Goal: Task Accomplishment & Management: Complete application form

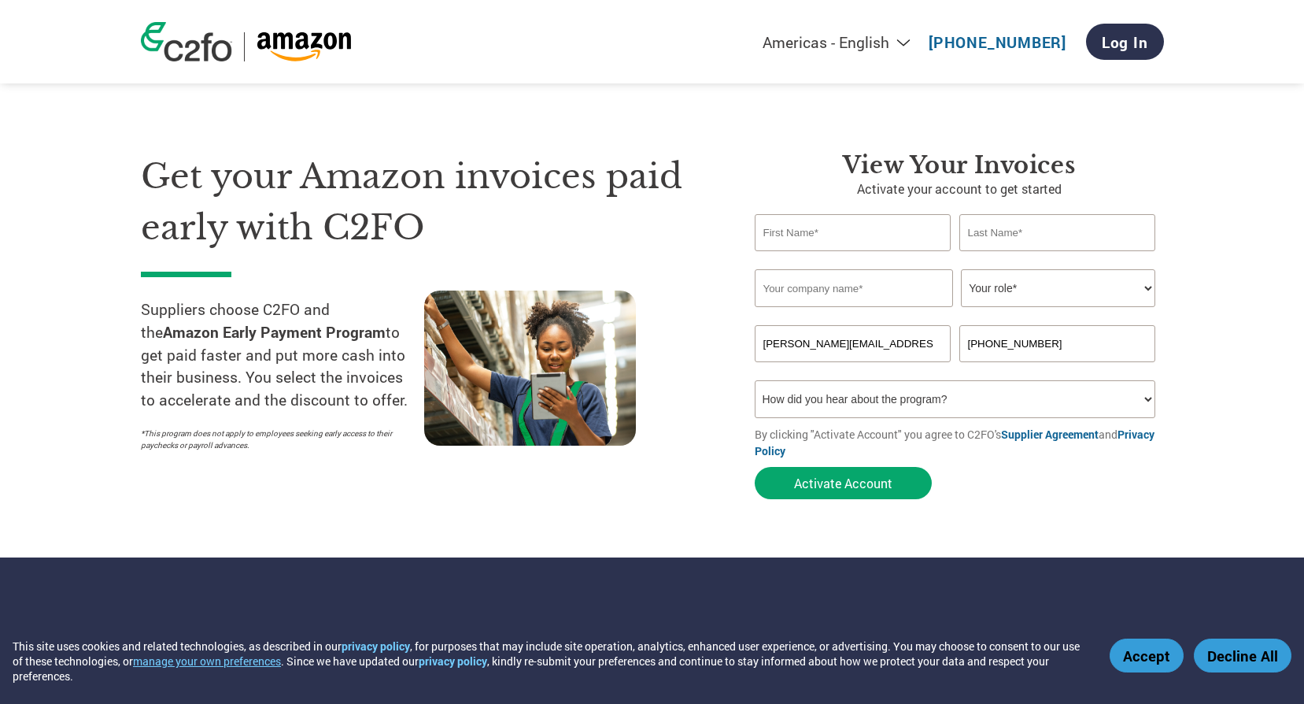
click at [900, 231] on input "text" at bounding box center [853, 232] width 197 height 37
type input "[PERSON_NAME]"
type input "Benz"
type input "[US_STATE] TOOL, INC."
click at [1015, 292] on select "Your role* CFO Controller Credit Manager Finance Director Treasurer CEO Preside…" at bounding box center [1058, 288] width 194 height 38
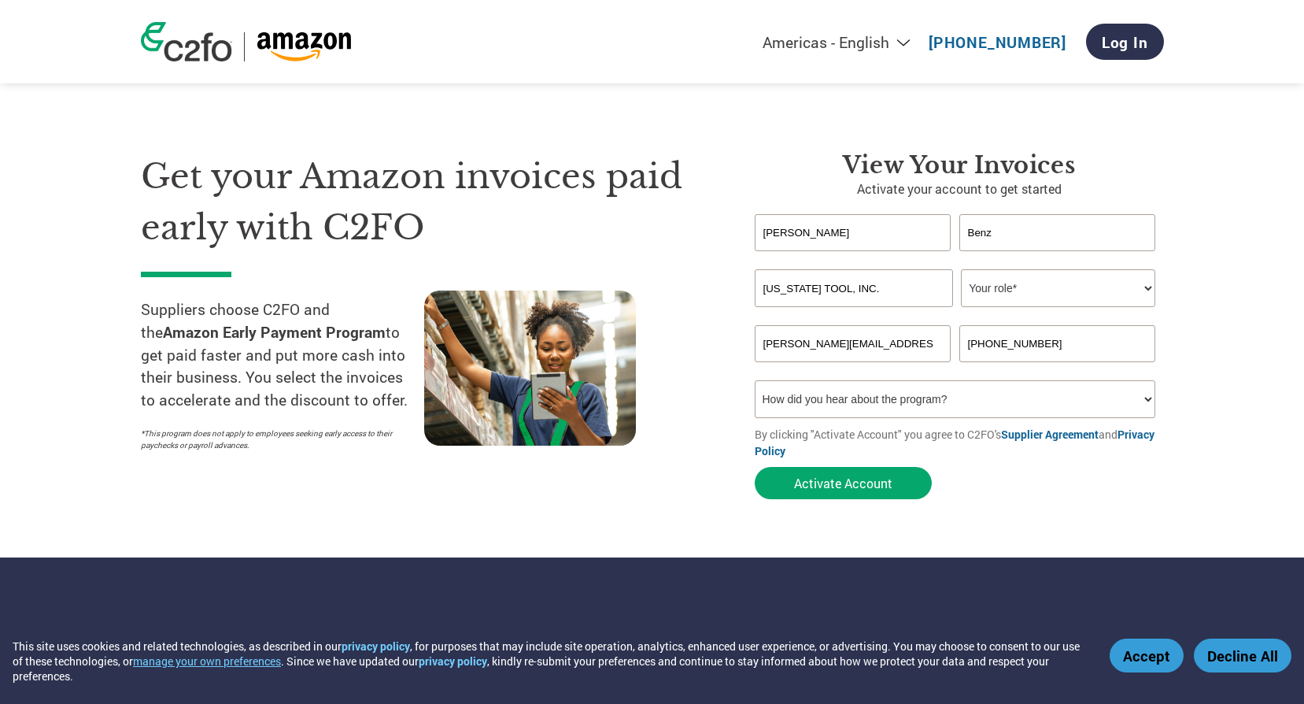
select select "OTHER"
click at [961, 269] on select "Your role* CFO Controller Credit Manager Finance Director Treasurer CEO Preside…" at bounding box center [1058, 288] width 194 height 38
click at [971, 397] on select "How did you hear about the program? Received a letter Email Social Media Online…" at bounding box center [955, 399] width 401 height 38
select select "Other"
click at [755, 380] on select "How did you hear about the program? Received a letter Email Social Media Online…" at bounding box center [955, 399] width 401 height 38
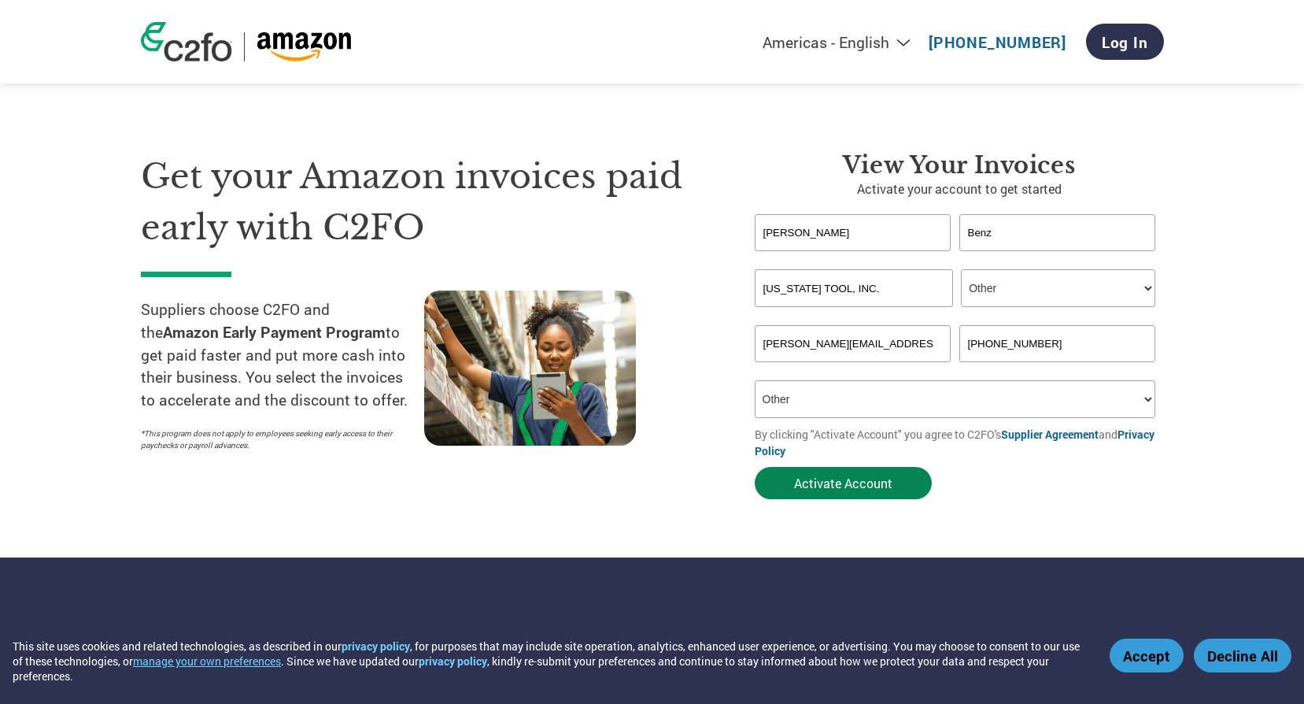
click at [886, 482] on button "Activate Account" at bounding box center [843, 483] width 177 height 32
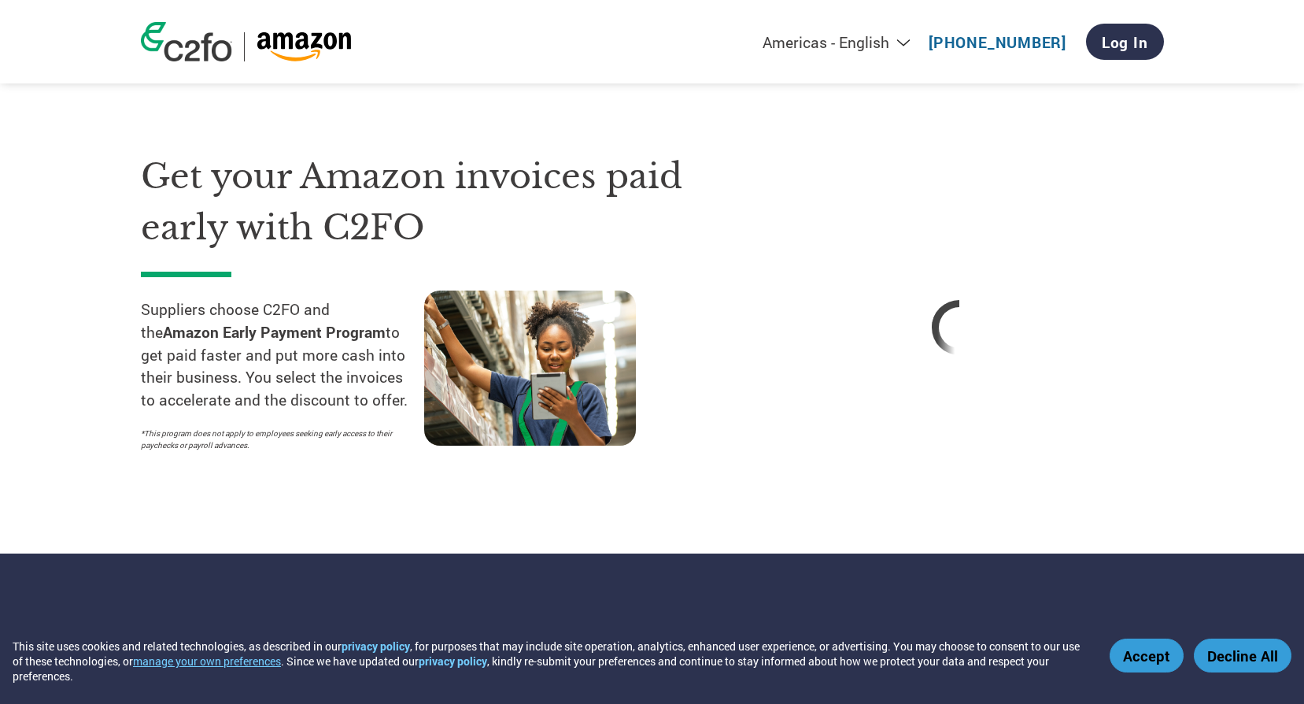
click at [886, 482] on div at bounding box center [959, 327] width 409 height 352
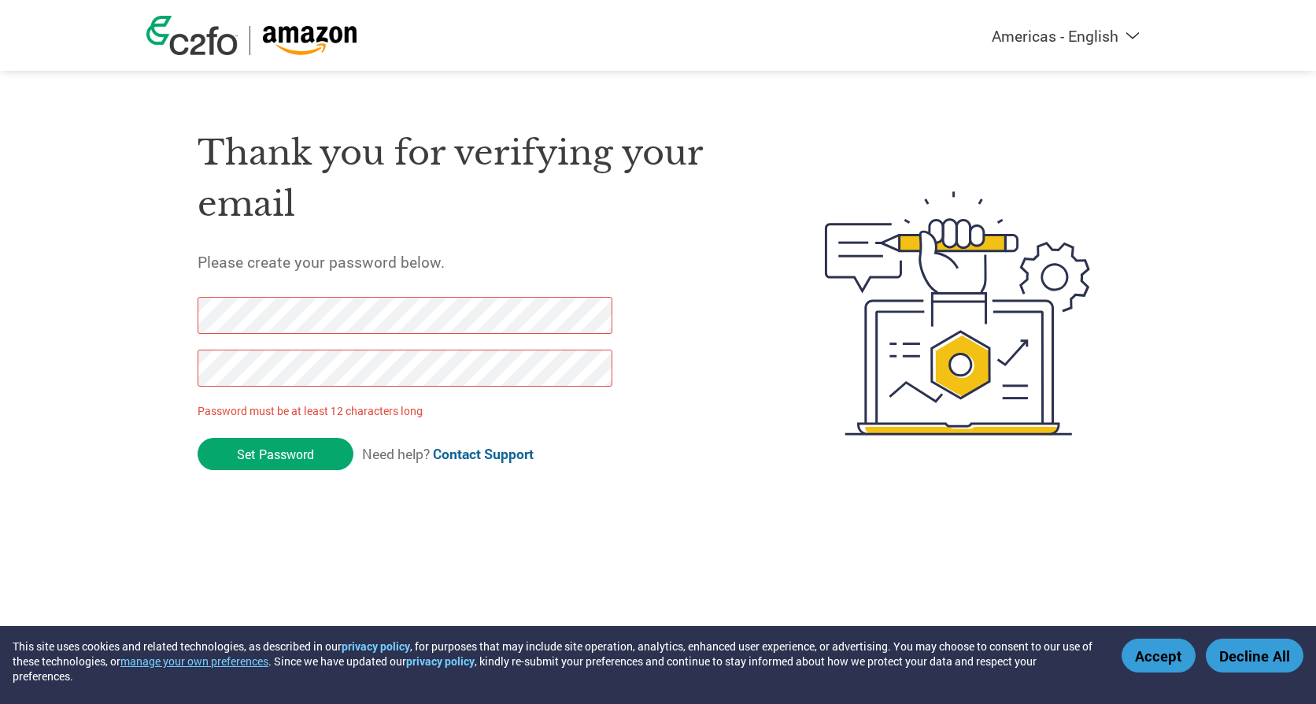
click at [139, 369] on div "Americas - English Américas - Español [GEOGRAPHIC_DATA] - Português Amériques -…" at bounding box center [658, 250] width 1316 height 501
click at [139, 314] on div "Americas - English Américas - Español [GEOGRAPHIC_DATA] - Português Amériques -…" at bounding box center [658, 250] width 1316 height 501
click at [281, 446] on input "Set Password" at bounding box center [276, 454] width 156 height 32
